Goal: Obtain resource: Obtain resource

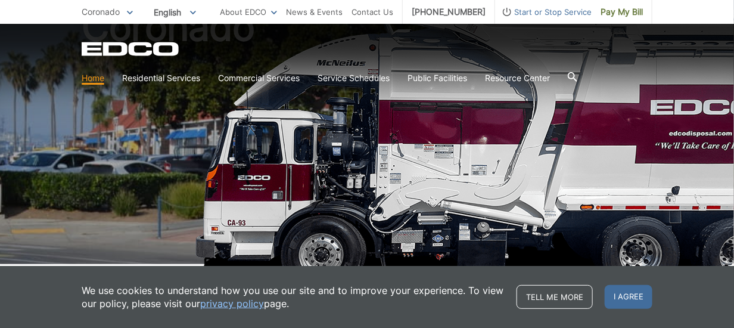
scroll to position [119, 0]
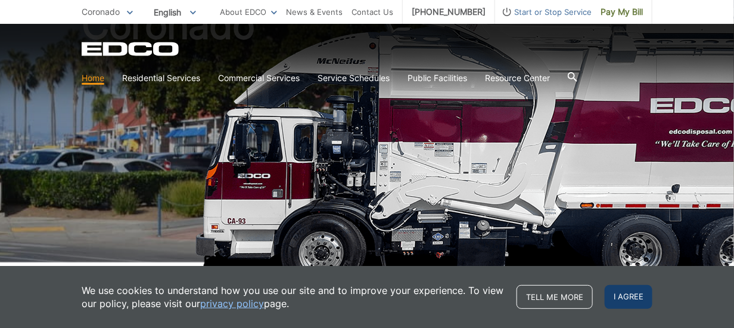
click at [634, 300] on span "I agree" at bounding box center [629, 297] width 48 height 24
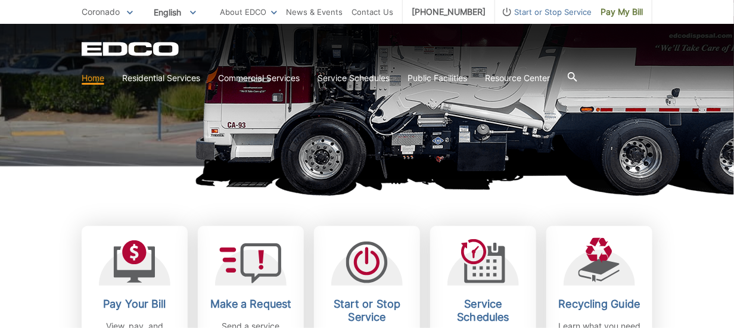
scroll to position [357, 0]
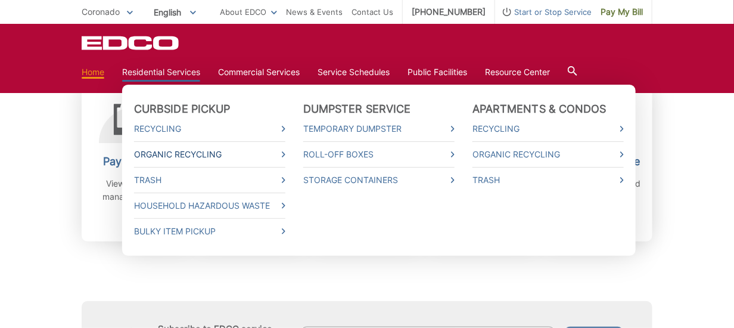
click at [204, 154] on link "Organic Recycling" at bounding box center [209, 154] width 151 height 13
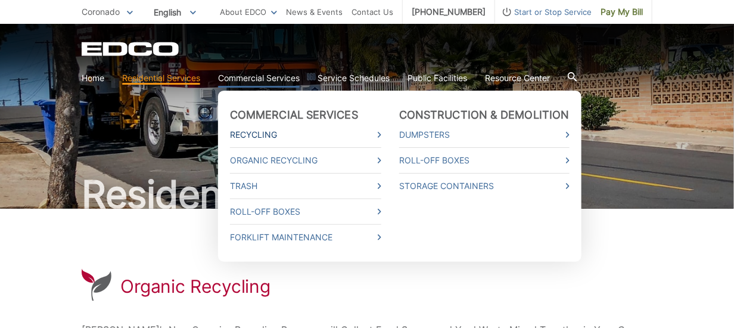
click at [251, 134] on link "Recycling" at bounding box center [305, 134] width 151 height 13
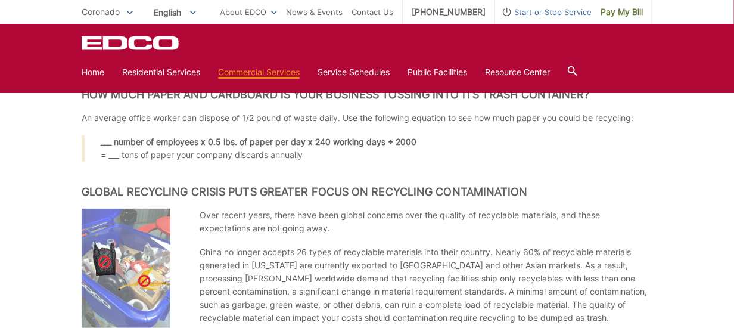
scroll to position [482, 0]
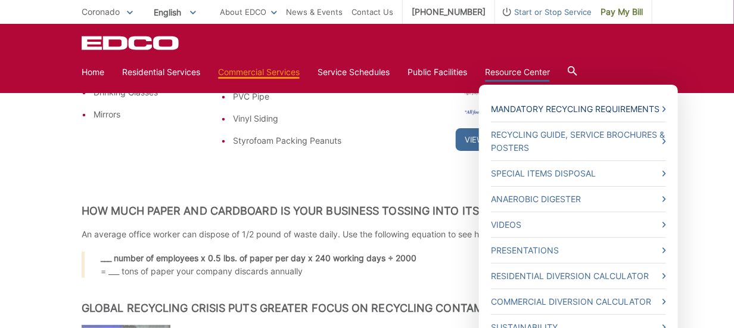
click at [528, 112] on link "Mandatory Recycling Requirements" at bounding box center [578, 108] width 175 height 13
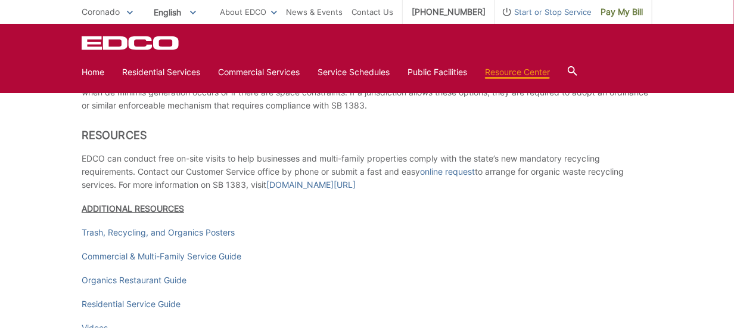
scroll to position [1668, 0]
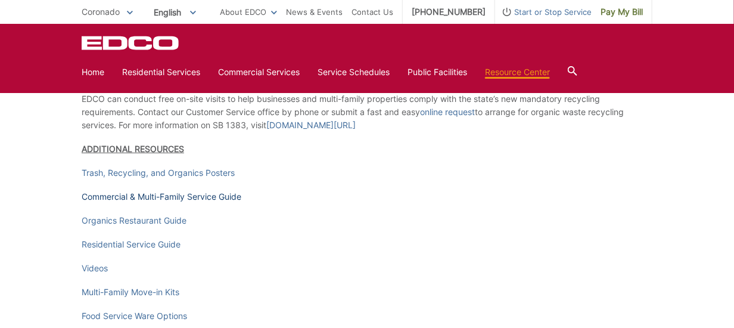
click at [172, 203] on link "Commercial & Multi-Family Service Guide" at bounding box center [162, 196] width 160 height 13
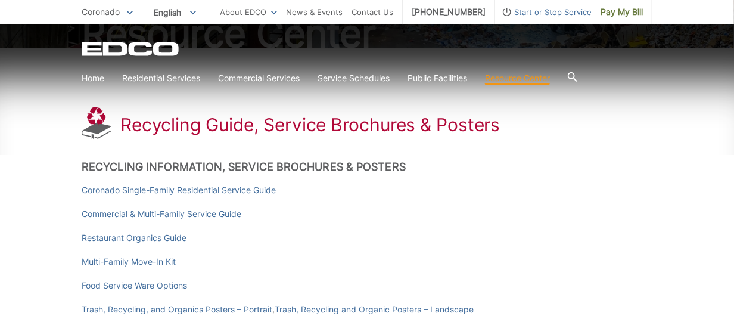
scroll to position [179, 0]
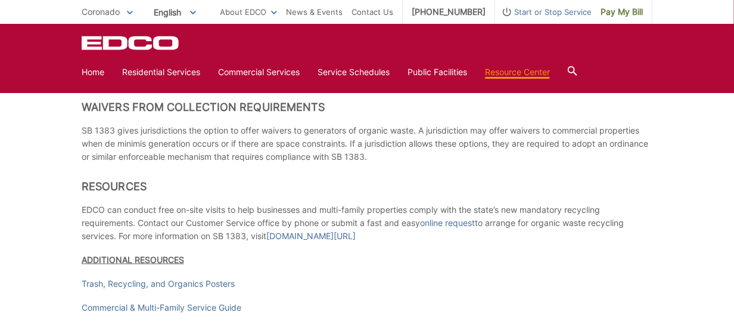
scroll to position [1727, 0]
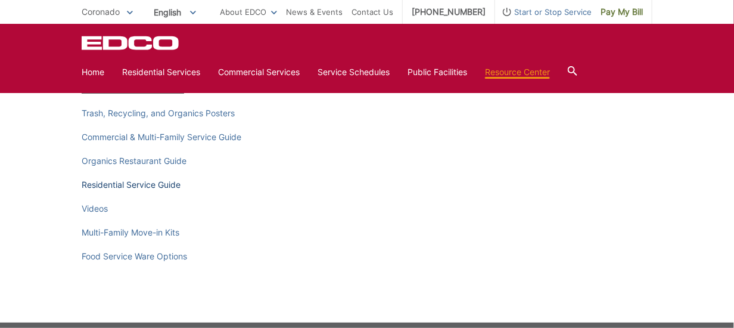
click at [130, 191] on link "Residential Service Guide" at bounding box center [131, 184] width 99 height 13
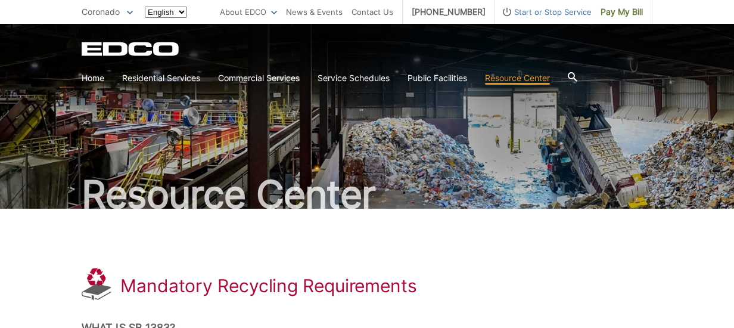
scroll to position [1726, 0]
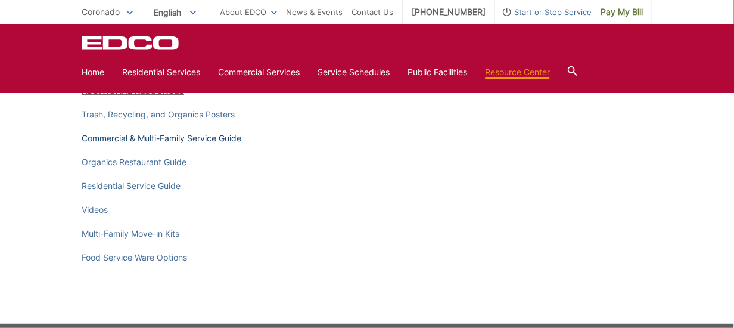
click at [164, 145] on link "Commercial & Multi-Family Service Guide" at bounding box center [162, 138] width 160 height 13
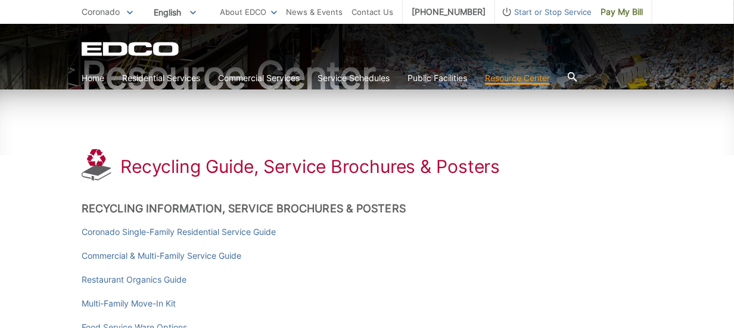
scroll to position [179, 0]
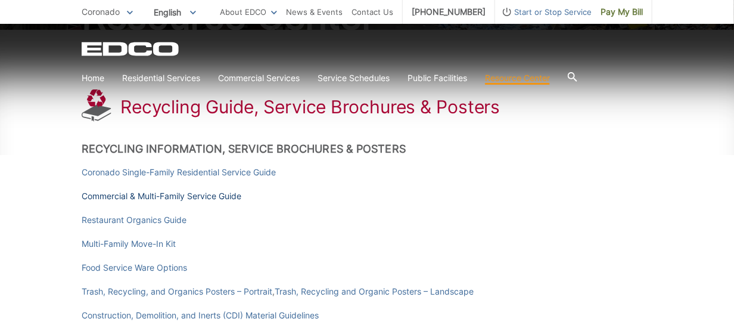
click at [178, 199] on link "Commercial & Multi-Family Service Guide" at bounding box center [162, 195] width 160 height 13
